Goal: Register for event/course

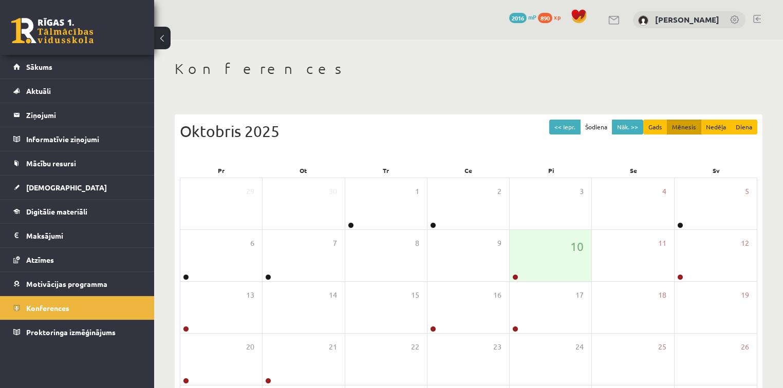
scroll to position [102, 0]
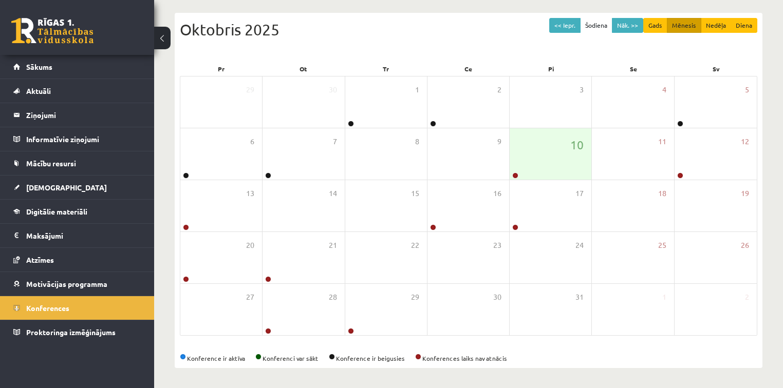
click at [113, 306] on link "Konferences" at bounding box center [77, 308] width 128 height 24
click at [76, 304] on link "Konferences" at bounding box center [77, 308] width 128 height 24
click at [82, 308] on link "Konferences" at bounding box center [77, 308] width 128 height 24
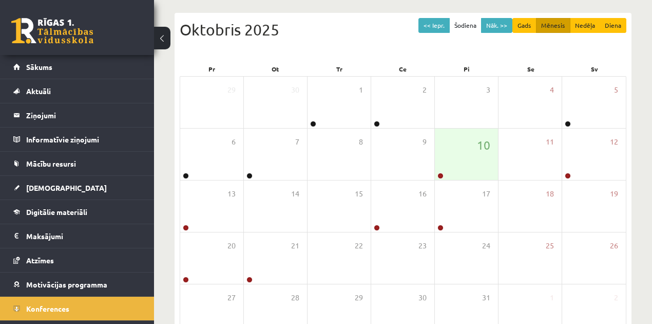
drag, startPoint x: 784, startPoint y: 2, endPoint x: 377, endPoint y: 47, distance: 409.9
click at [377, 47] on div "<< Iepr. Šodiena Nāk. >> Gads Mēnesis Nedēļa Diena [DATE]" at bounding box center [403, 40] width 447 height 44
click at [69, 299] on link "Konferences" at bounding box center [77, 308] width 128 height 24
click at [109, 297] on link "Konferences" at bounding box center [77, 308] width 128 height 24
click at [62, 304] on span "Konferences" at bounding box center [47, 308] width 43 height 9
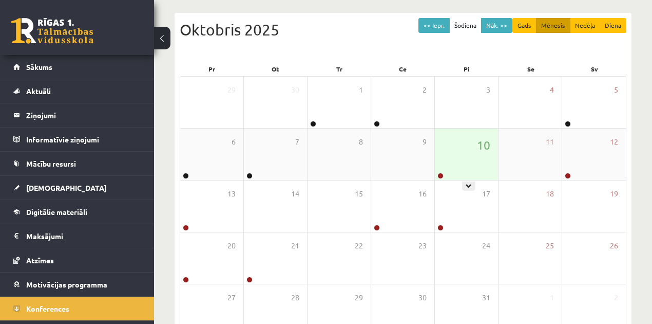
click at [456, 145] on div "10" at bounding box center [466, 153] width 63 height 51
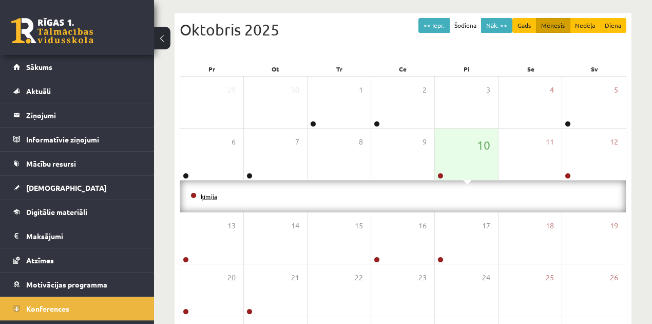
click at [208, 197] on link "ķīmija" at bounding box center [209, 196] width 16 height 8
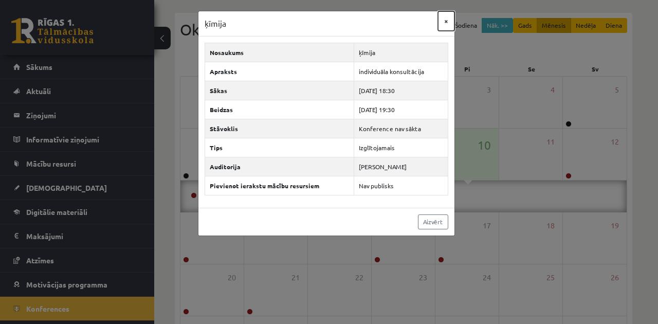
click at [448, 20] on button "×" at bounding box center [446, 21] width 16 height 20
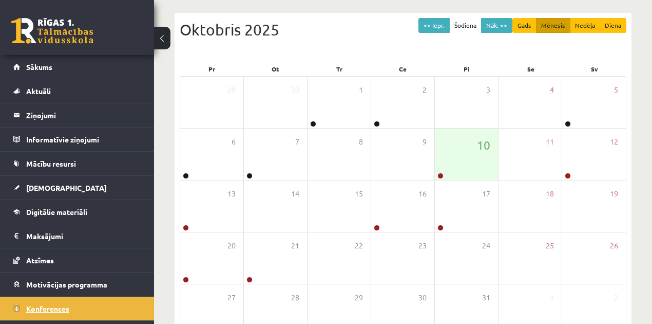
click at [77, 297] on link "Konferences" at bounding box center [77, 308] width 128 height 24
click at [63, 301] on link "Konferences" at bounding box center [77, 308] width 128 height 24
click at [462, 147] on div "10" at bounding box center [466, 153] width 63 height 51
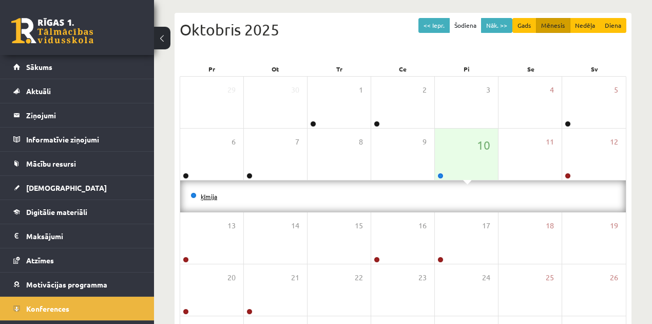
click at [210, 194] on link "ķīmija" at bounding box center [209, 196] width 16 height 8
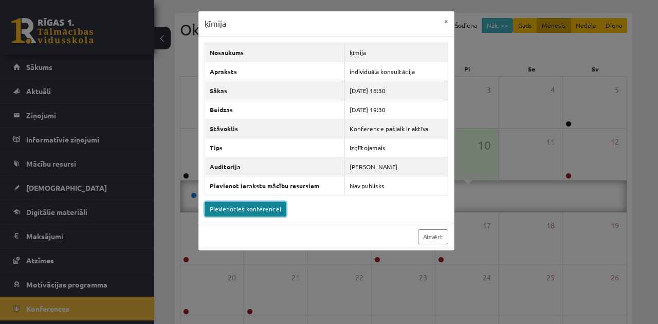
click at [254, 207] on link "Pievienoties konferencei" at bounding box center [245, 208] width 82 height 15
